Goal: Task Accomplishment & Management: Manage account settings

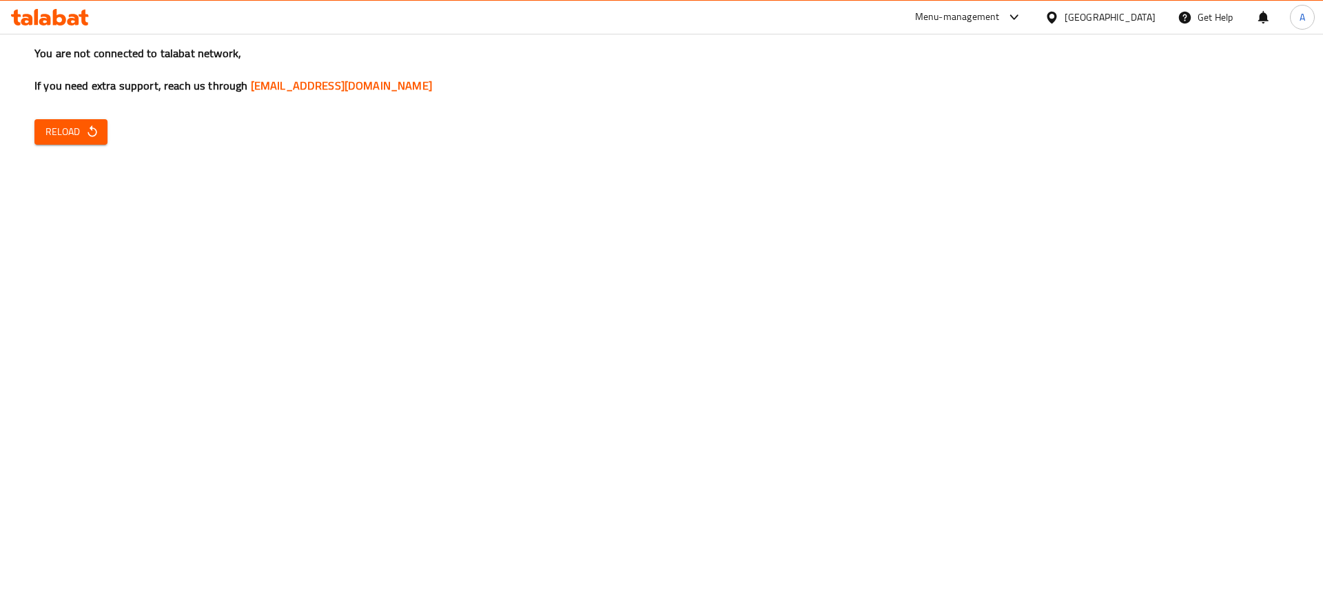
click at [80, 136] on span "Reload" at bounding box center [70, 131] width 51 height 17
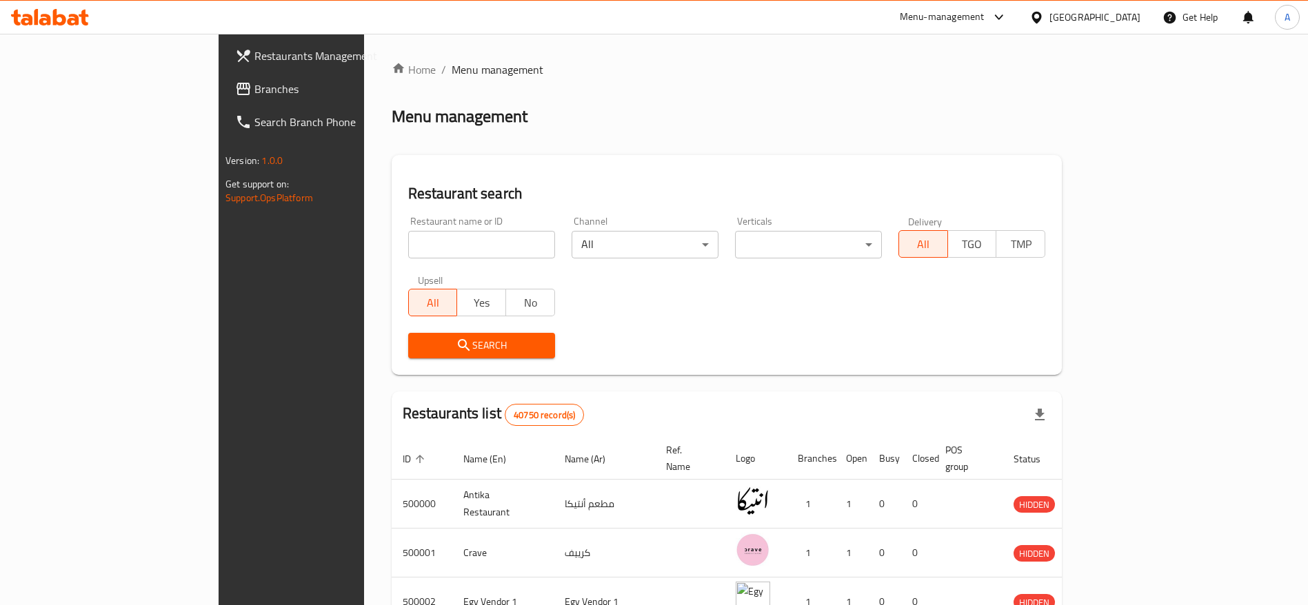
click at [425, 251] on input "search" at bounding box center [481, 245] width 147 height 28
paste input "702281"
type input "702281"
click button "Search" at bounding box center [481, 346] width 147 height 26
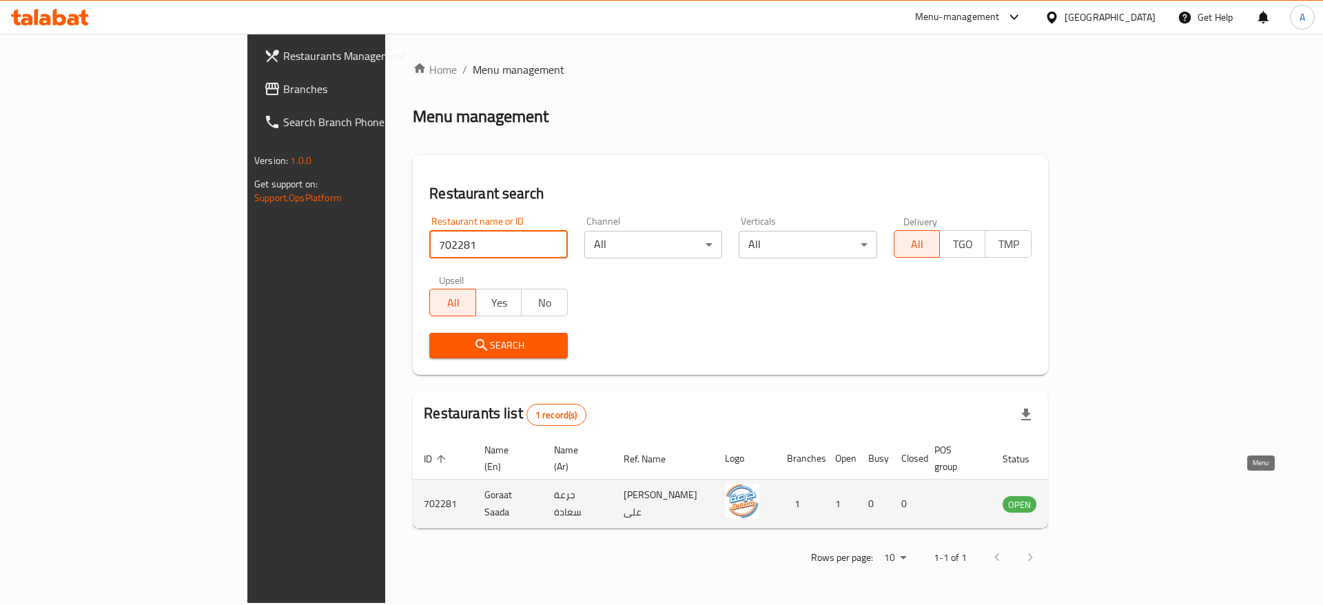
click at [1092, 496] on icon "enhanced table" at bounding box center [1083, 504] width 17 height 17
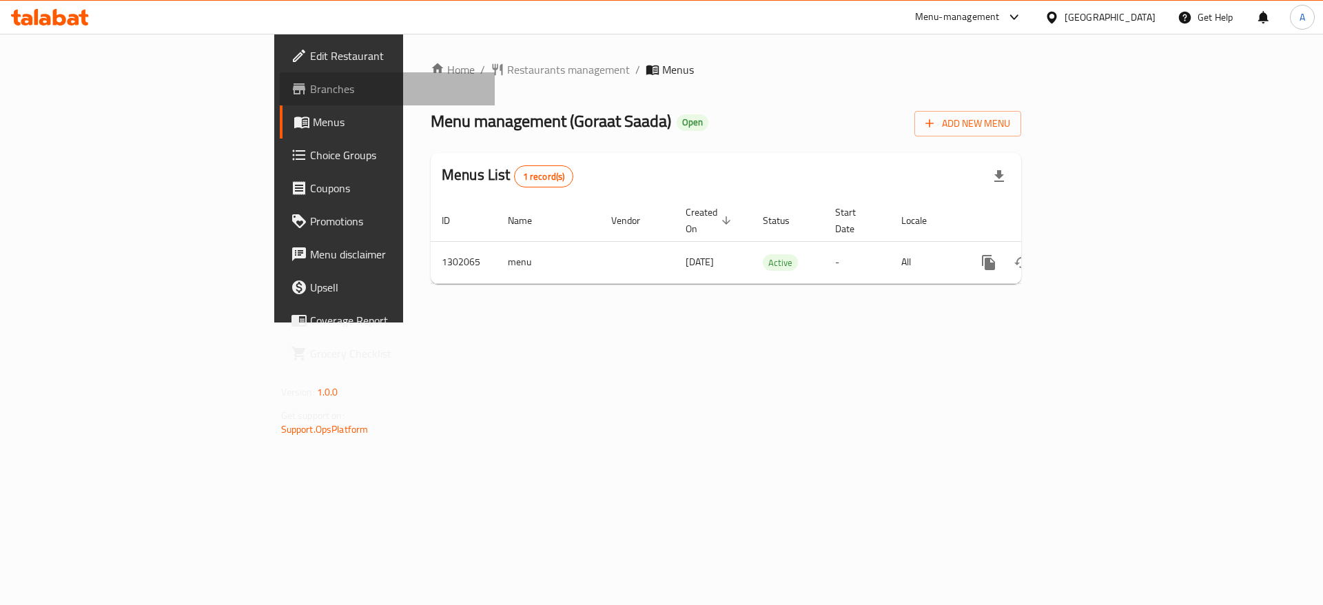
click at [310, 96] on span "Branches" at bounding box center [397, 89] width 174 height 17
